Goal: Task Accomplishment & Management: Use online tool/utility

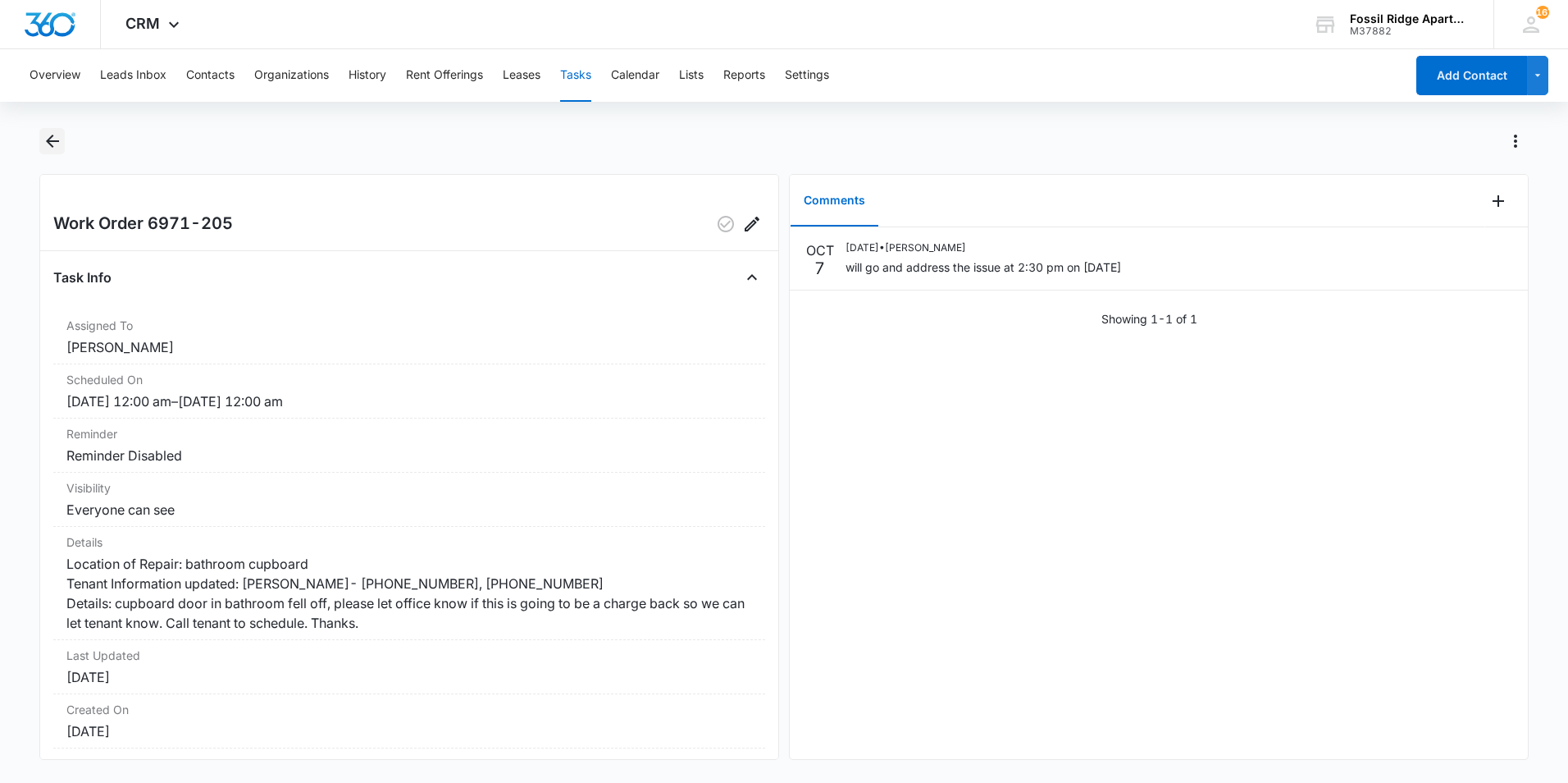
click at [46, 143] on icon "Back" at bounding box center [52, 141] width 19 height 19
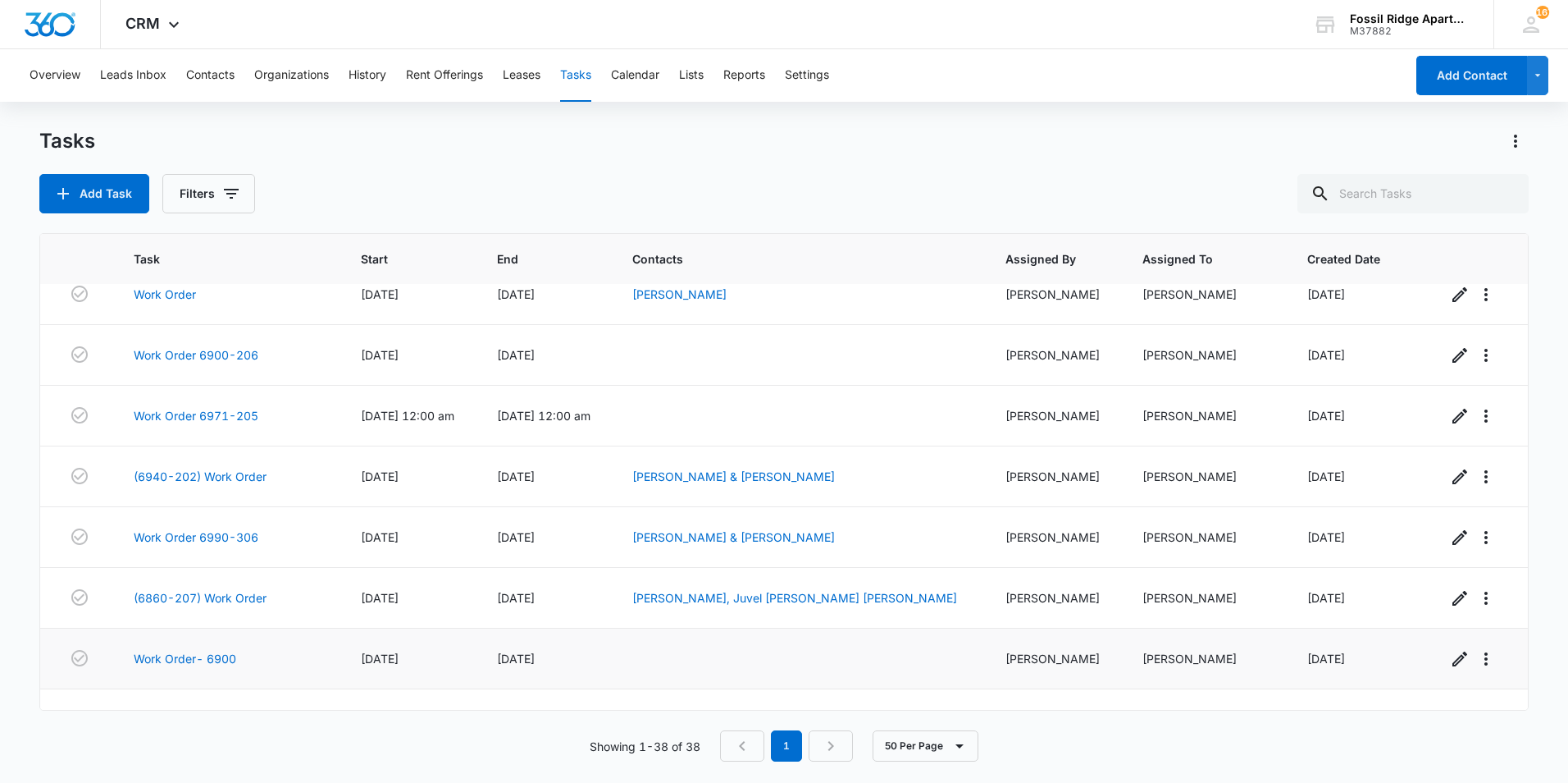
scroll to position [1881, 0]
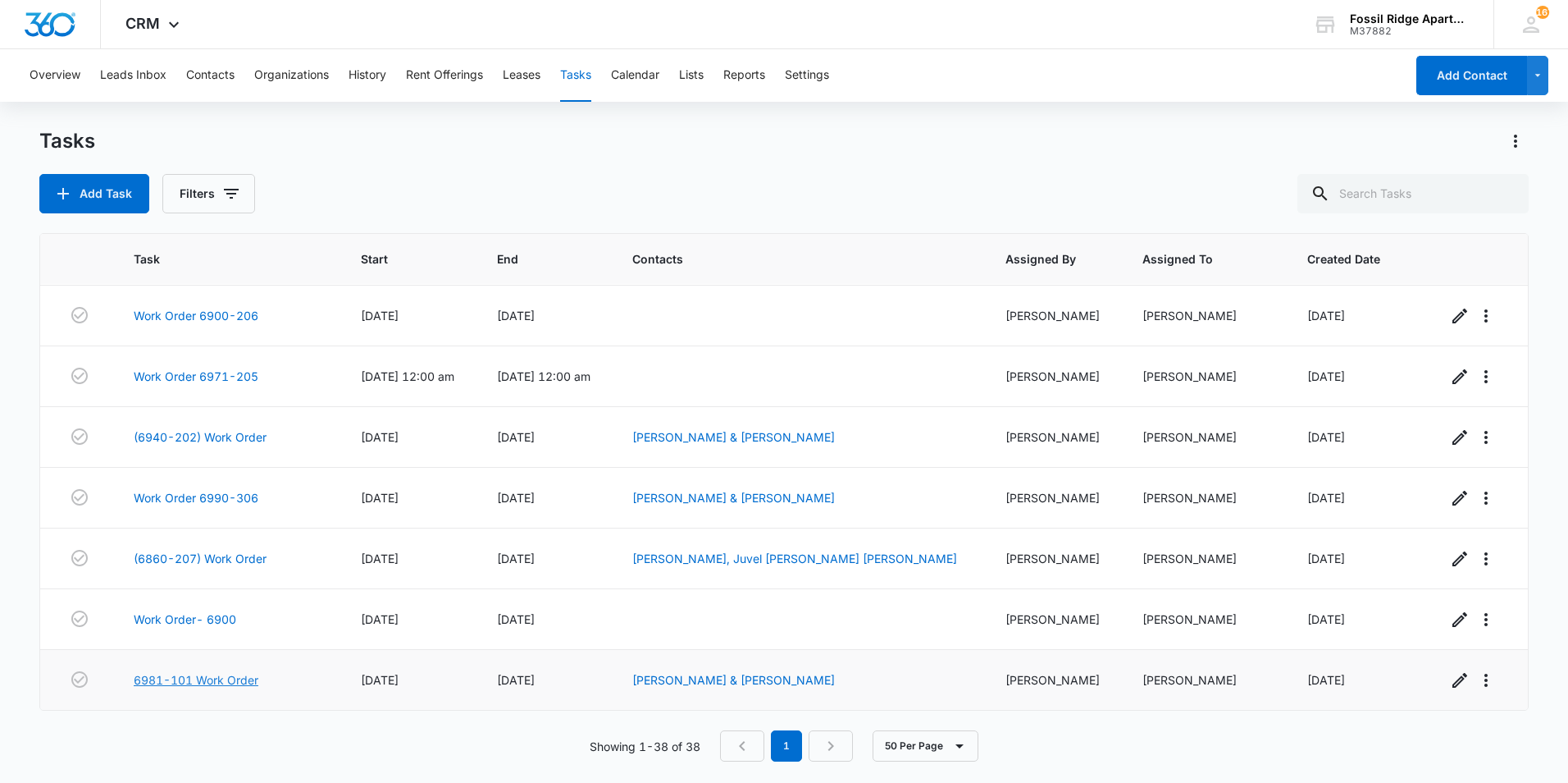
click at [187, 677] on link "6981-101 Work Order" at bounding box center [196, 679] width 125 height 18
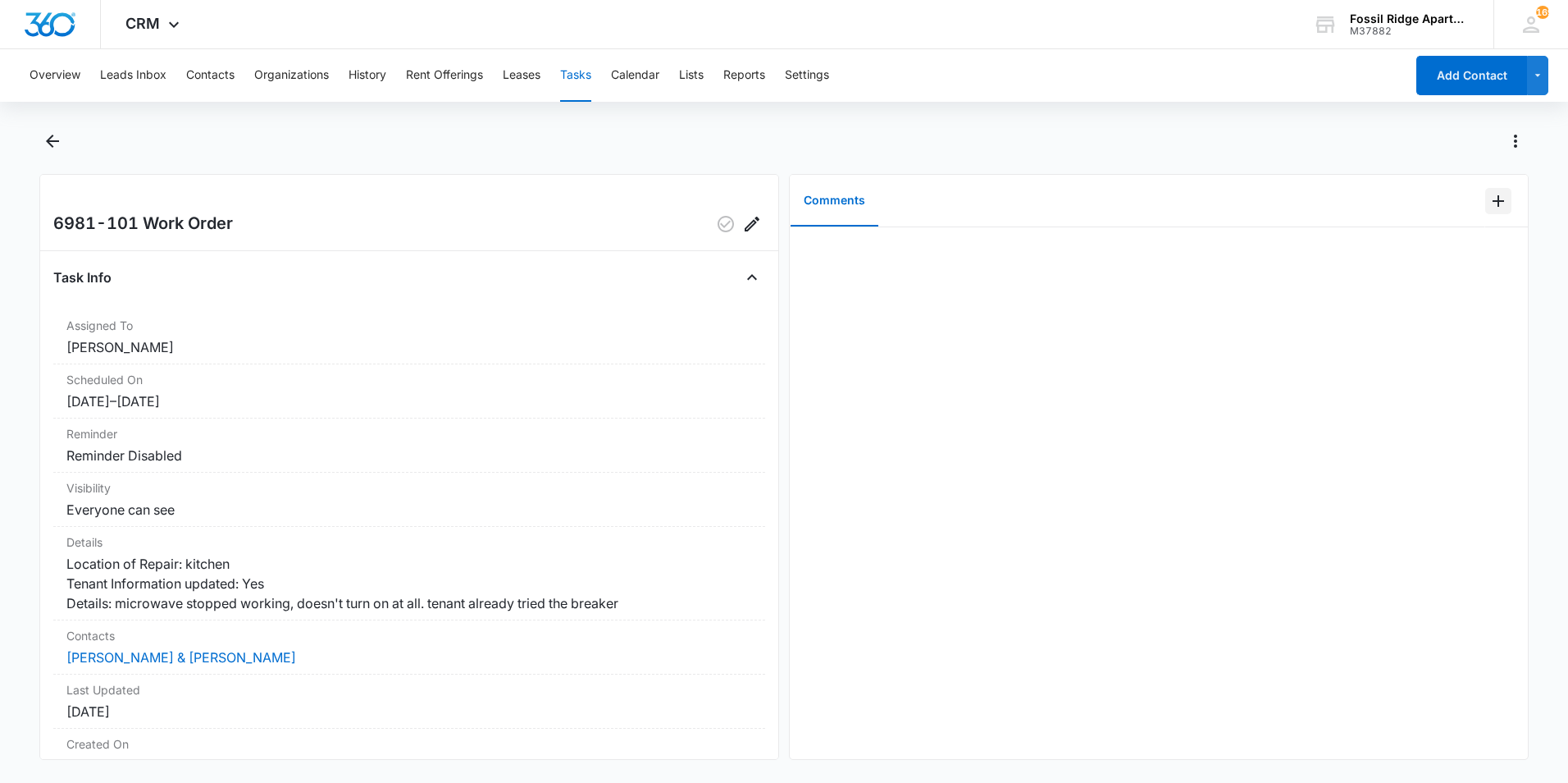
click at [1488, 200] on icon "Add Comment" at bounding box center [1498, 200] width 19 height 19
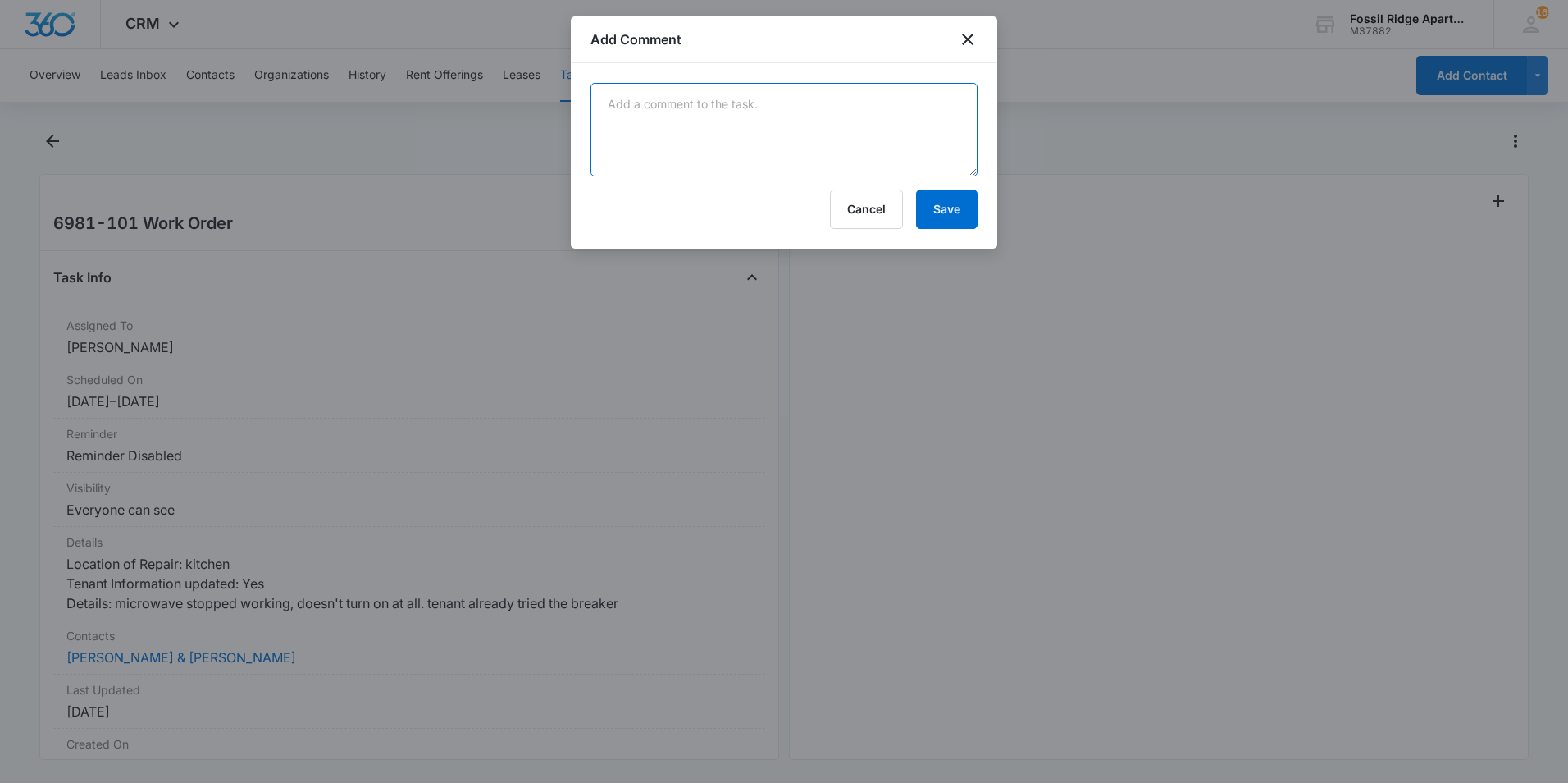
click at [852, 150] on textarea at bounding box center [784, 130] width 387 height 94
type textarea "e"
type textarea "Emailed Manweiler to switch out microwave."
click at [960, 210] on button "Save" at bounding box center [946, 209] width 61 height 39
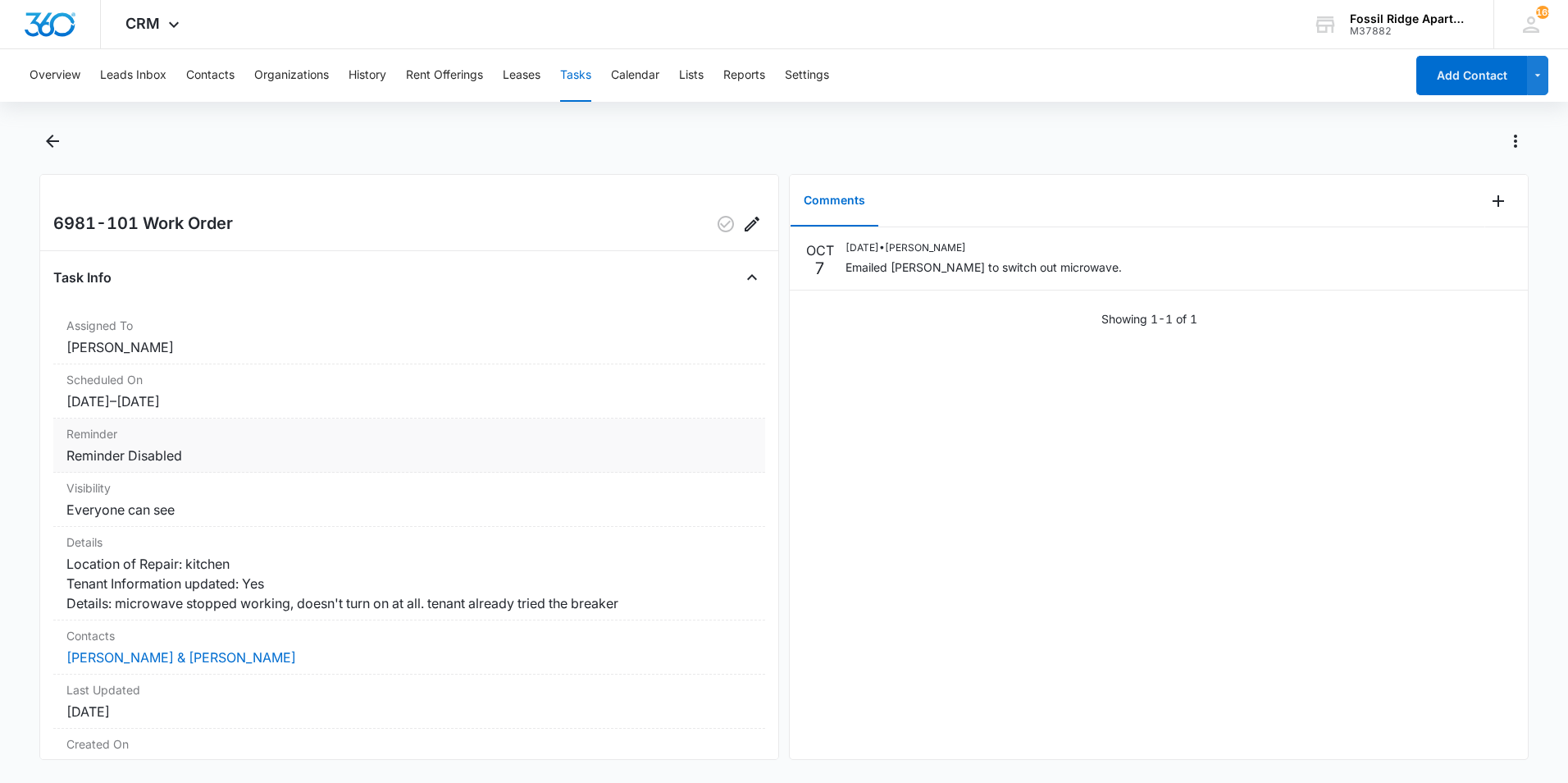
click at [249, 439] on dt "Reminder" at bounding box center [409, 433] width 686 height 18
click at [1488, 251] on icon "Edit" at bounding box center [1498, 253] width 19 height 19
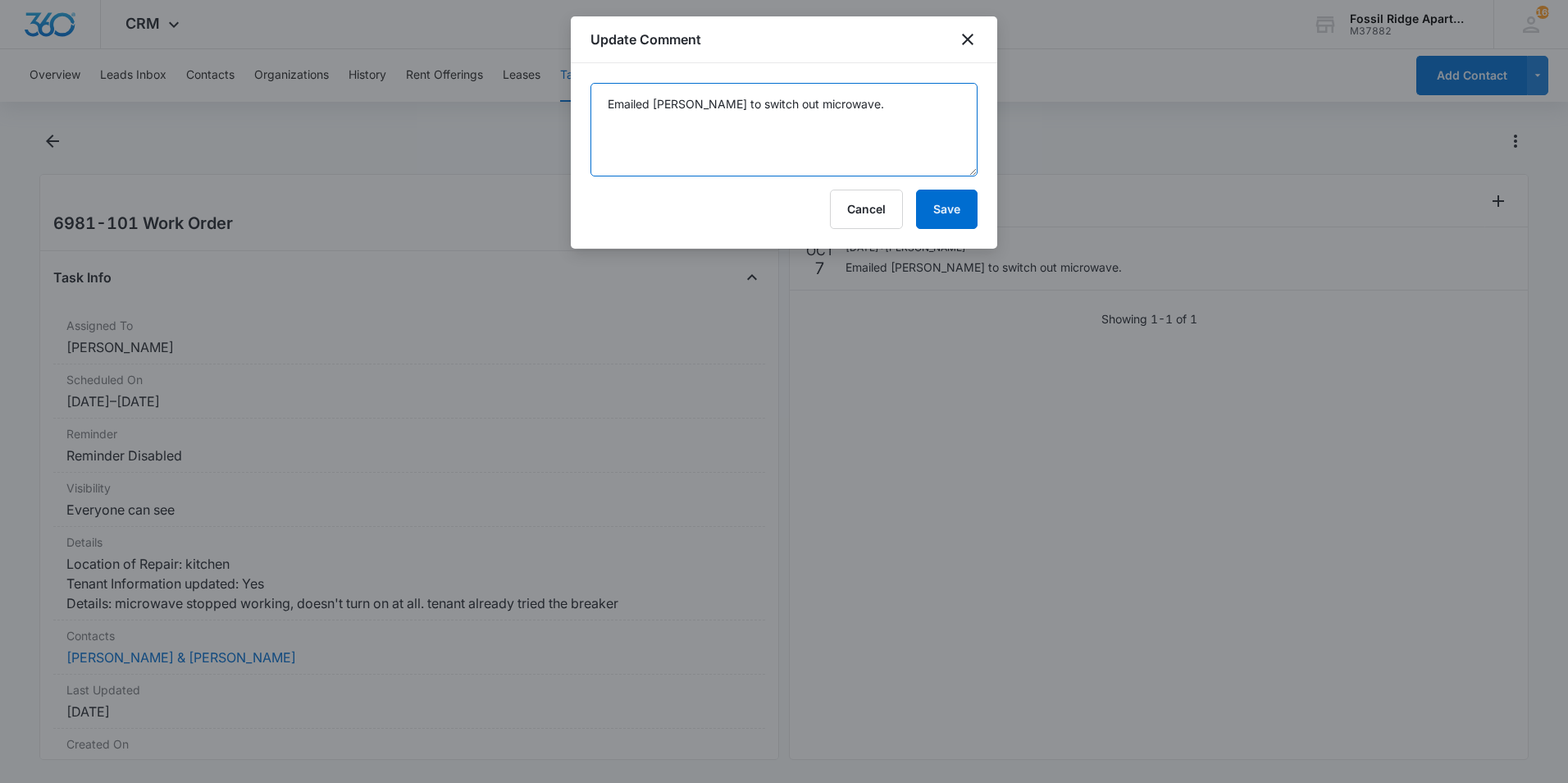
click at [852, 111] on textarea "Emailed Manweiler to switch out microwave." at bounding box center [784, 130] width 387 height 94
type textarea "Emailed Manweiler to switch out microwave. They will be out Monday to address t…"
click at [929, 205] on button "Save" at bounding box center [946, 209] width 61 height 39
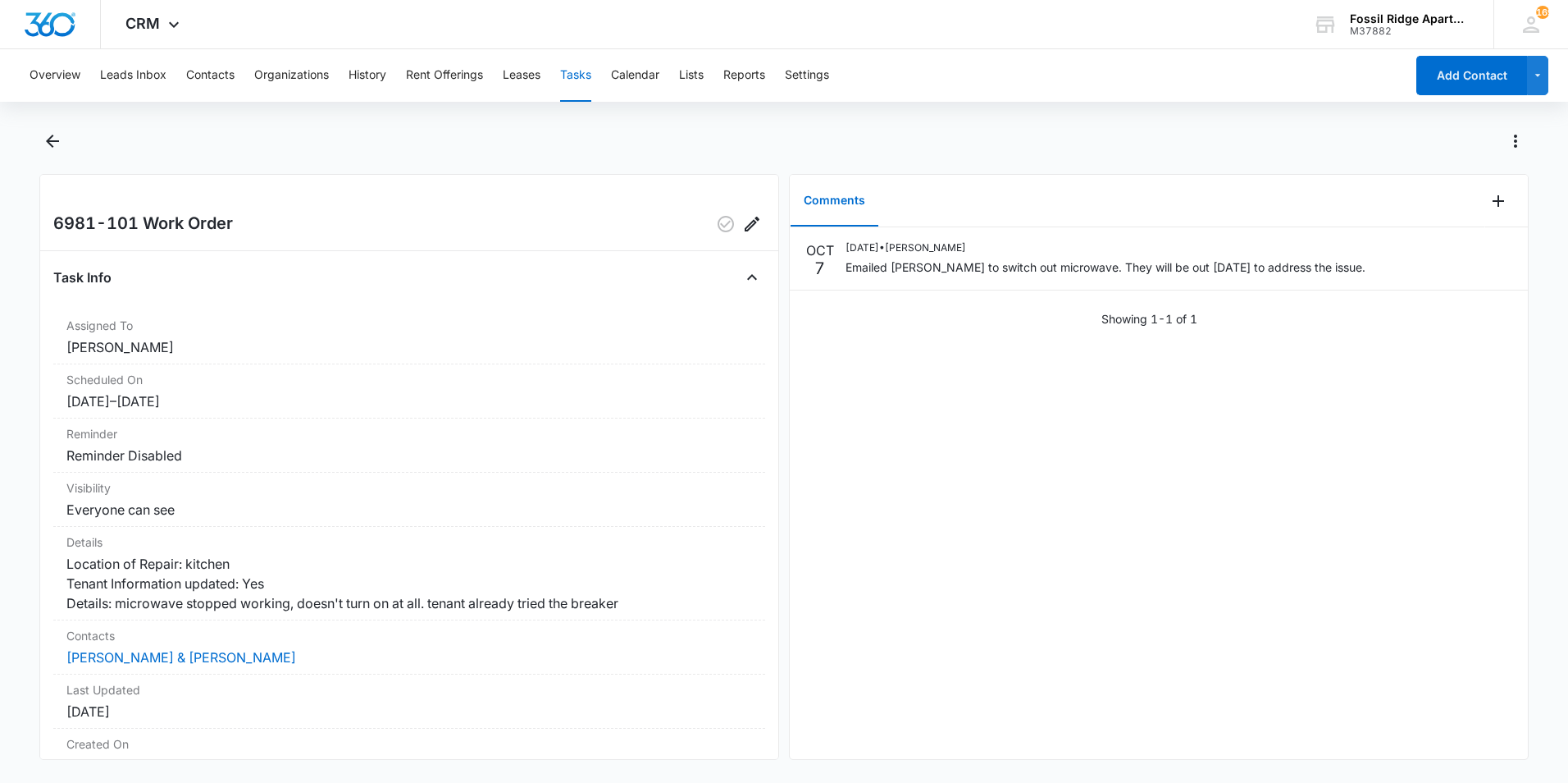
click at [67, 145] on div at bounding box center [784, 151] width 1489 height 46
click at [61, 148] on icon "Back" at bounding box center [52, 141] width 19 height 19
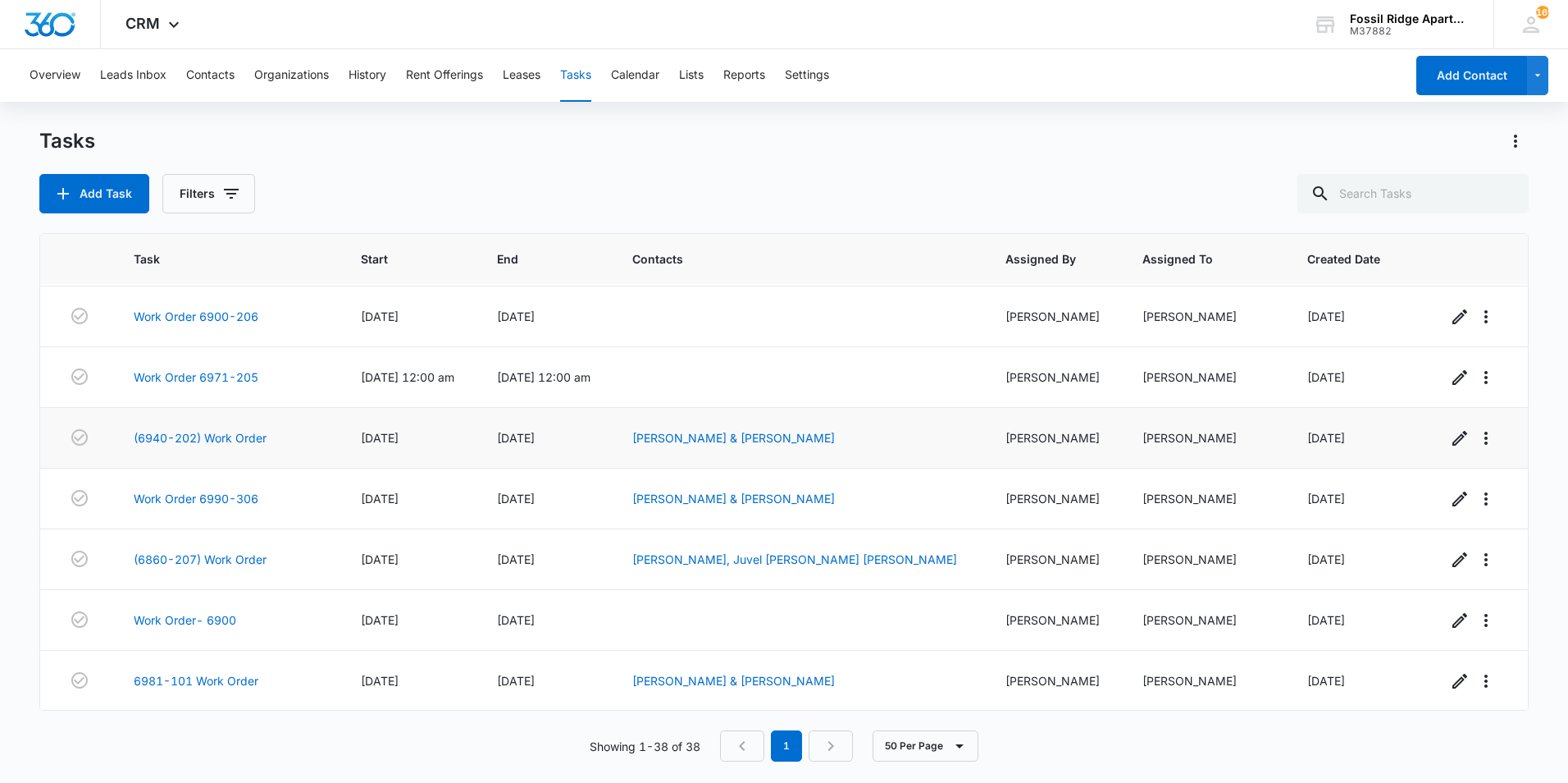
scroll to position [1881, 0]
click at [208, 557] on link "(6860-207) Work Order" at bounding box center [200, 558] width 133 height 18
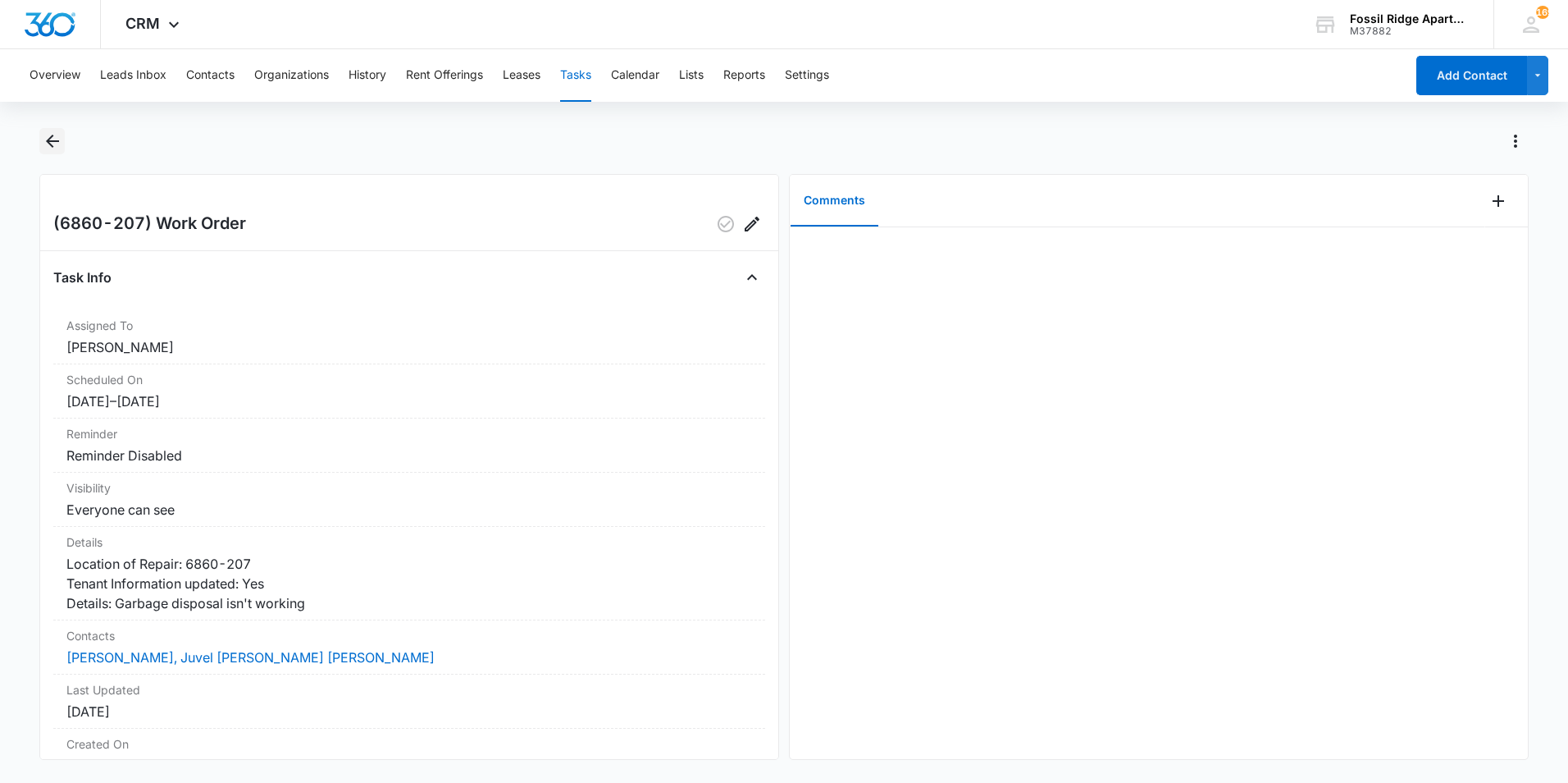
click at [58, 137] on icon "Back" at bounding box center [52, 141] width 19 height 19
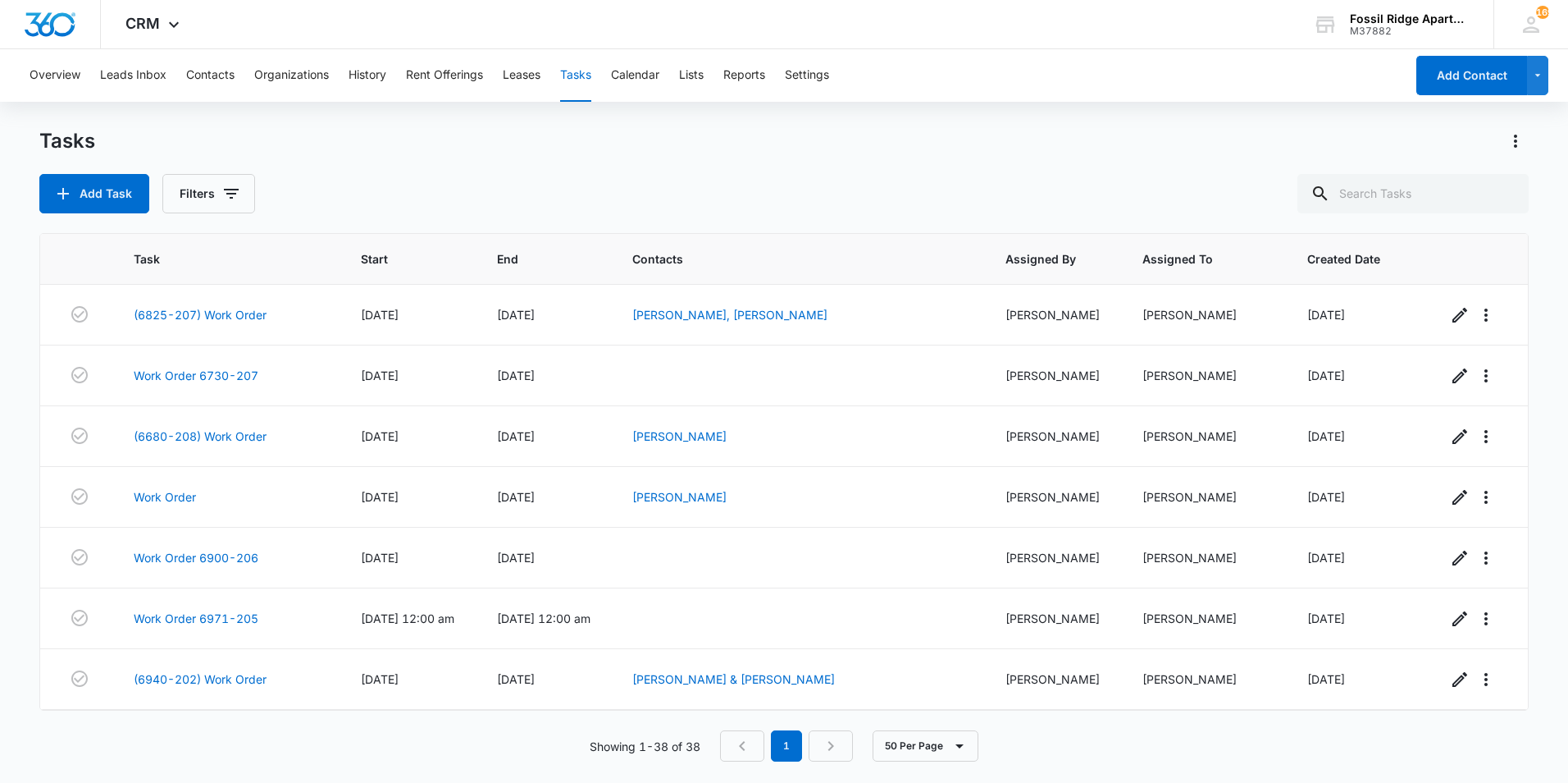
scroll to position [1881, 0]
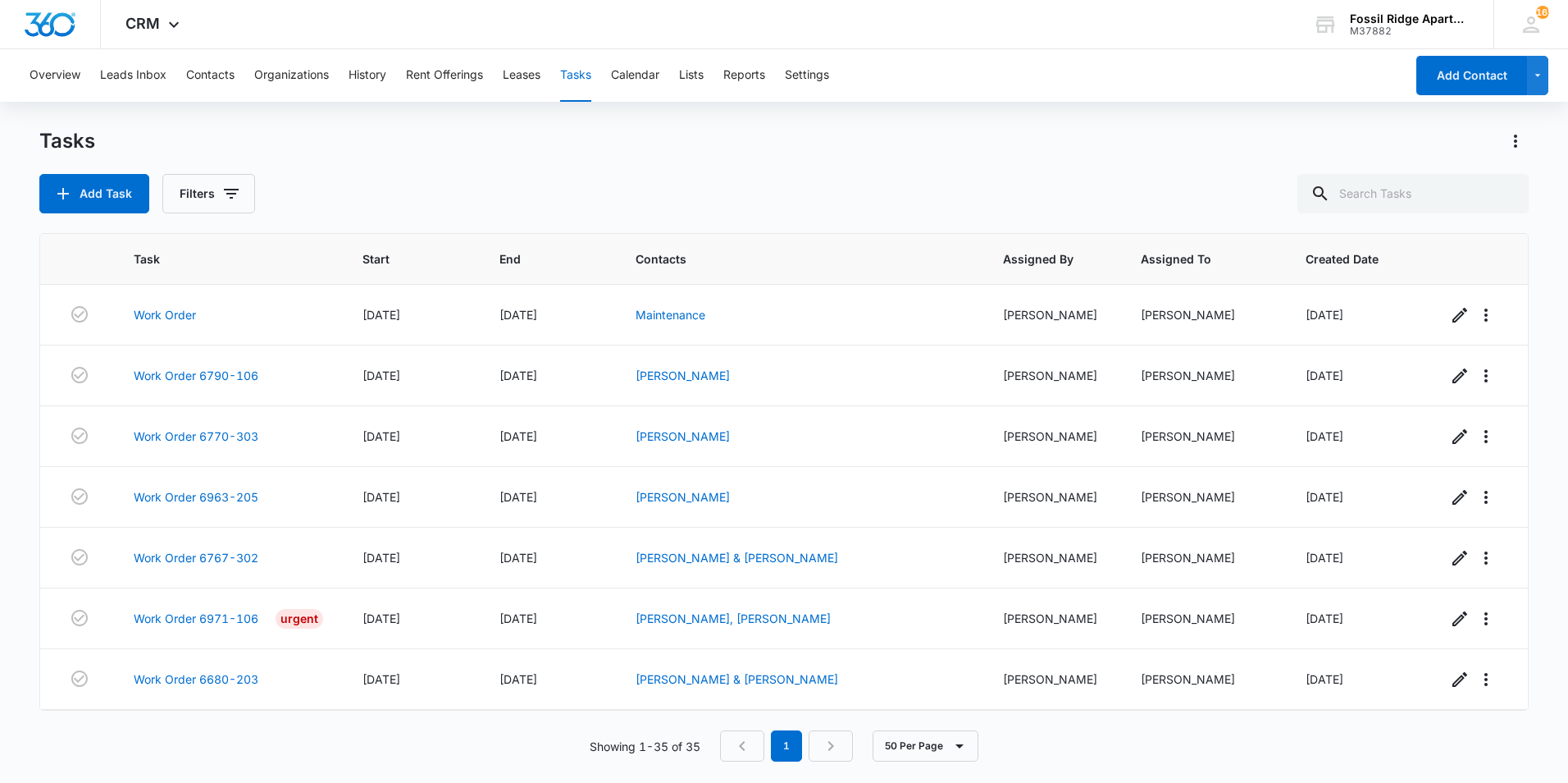
scroll to position [1699, 0]
